Goal: Use online tool/utility: Use online tool/utility

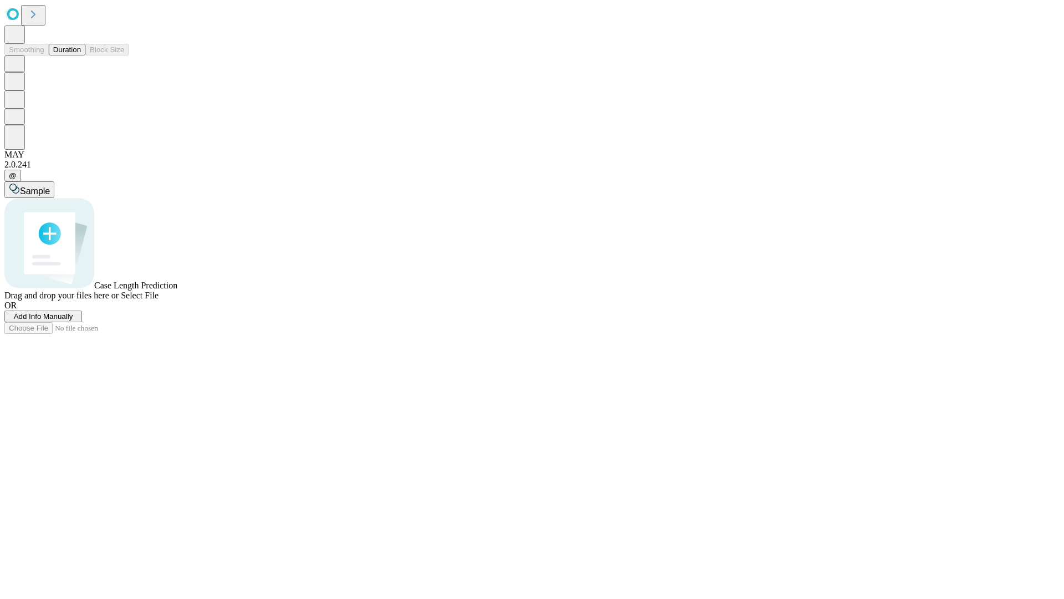
click at [81, 55] on button "Duration" at bounding box center [67, 50] width 37 height 12
click at [73, 320] on span "Add Info Manually" at bounding box center [43, 316] width 59 height 8
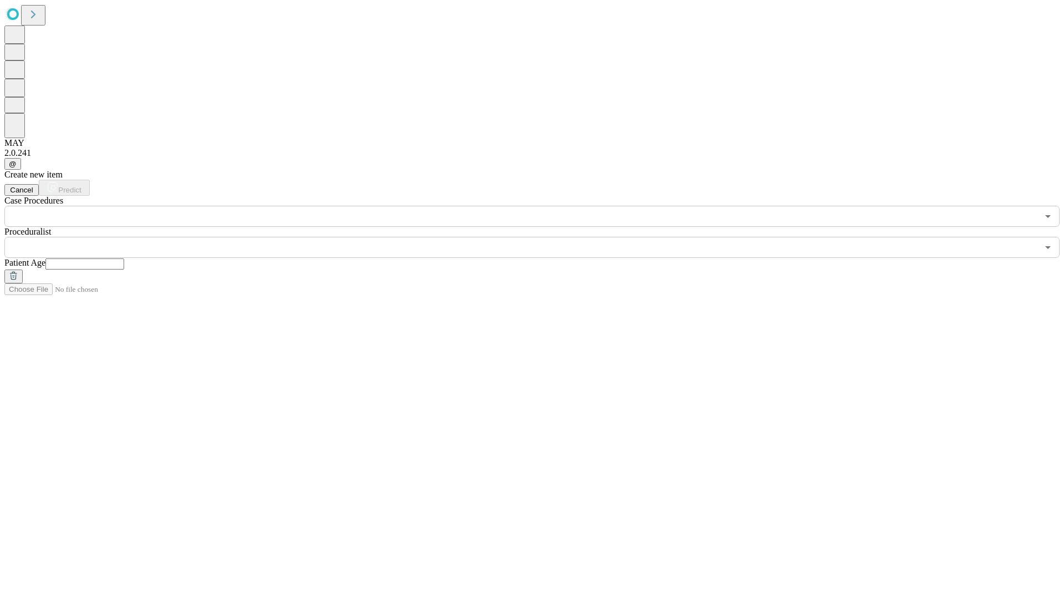
click at [124, 258] on input "text" at bounding box center [84, 263] width 79 height 11
type input "**"
click at [540, 237] on input "text" at bounding box center [521, 247] width 1034 height 21
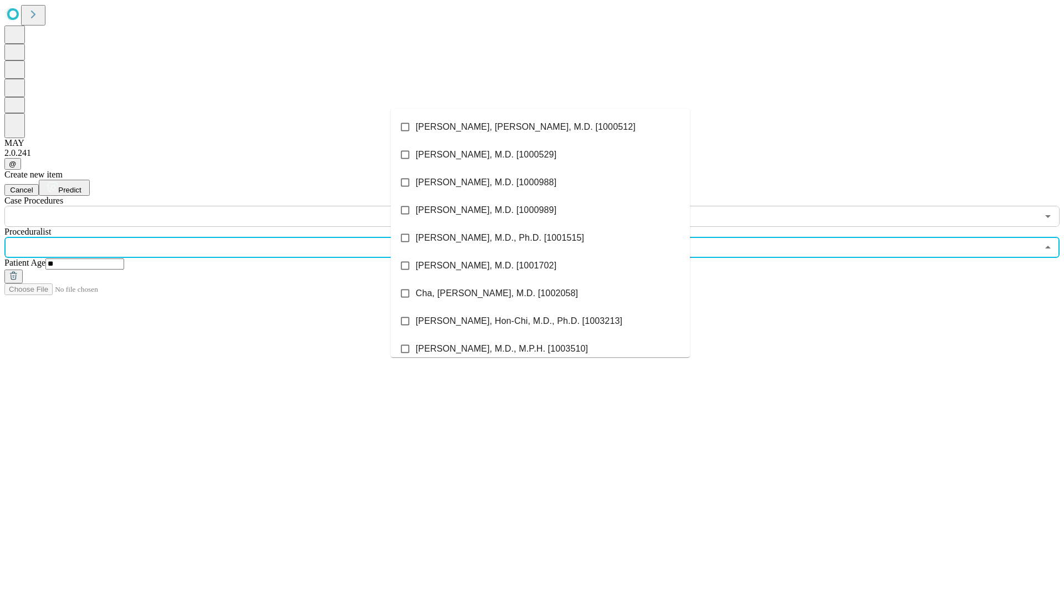
click at [540, 127] on li "[PERSON_NAME], [PERSON_NAME], M.D. [1000512]" at bounding box center [540, 127] width 299 height 28
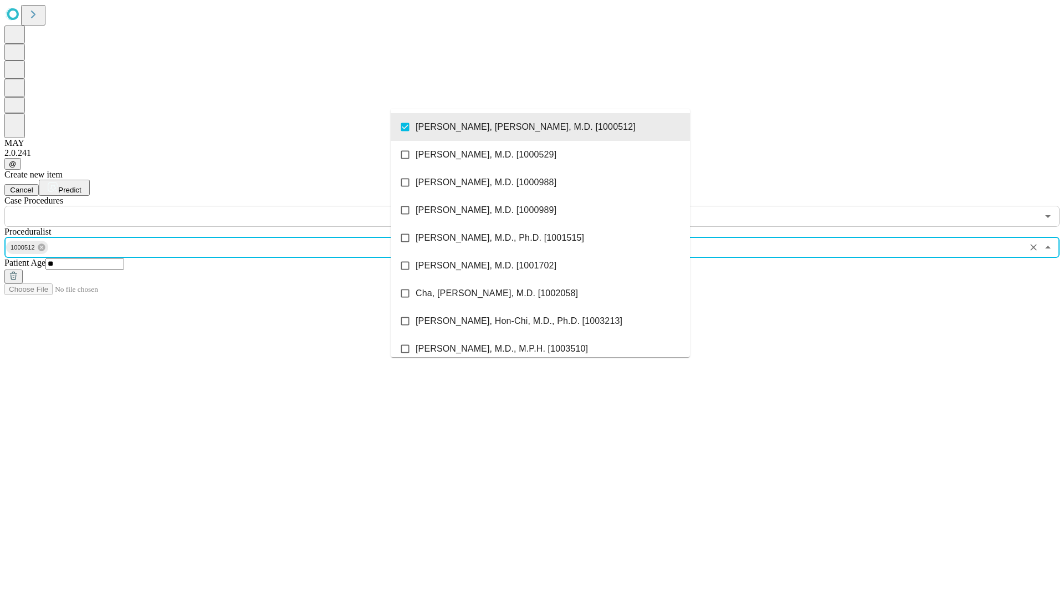
click at [233, 206] on input "text" at bounding box center [521, 216] width 1034 height 21
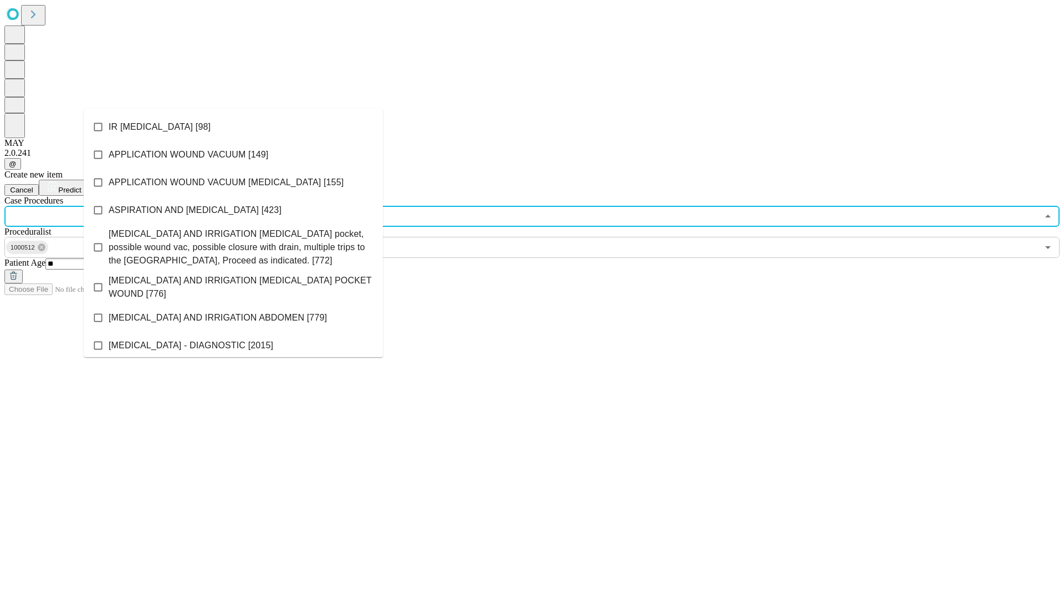
click at [233, 127] on li "IR [MEDICAL_DATA] [98]" at bounding box center [233, 127] width 299 height 28
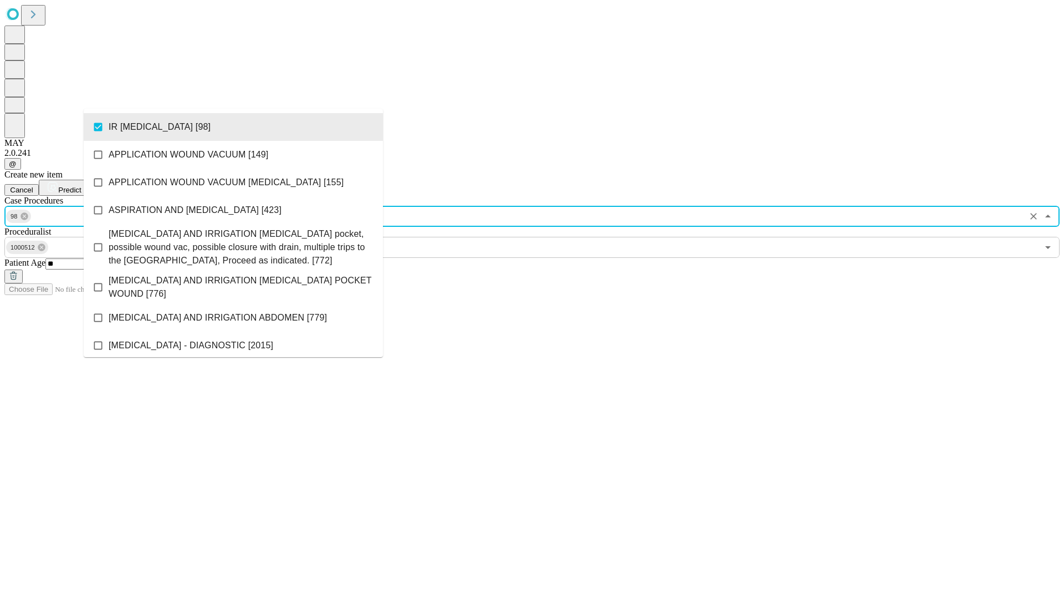
click at [81, 186] on span "Predict" at bounding box center [69, 190] width 23 height 8
